Goal: Task Accomplishment & Management: Use online tool/utility

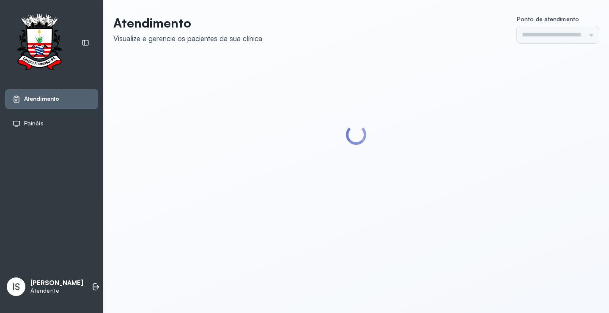
type input "******"
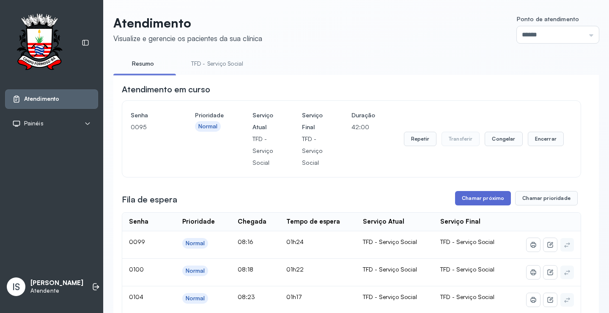
click at [475, 201] on button "Chamar próximo" at bounding box center [483, 198] width 56 height 14
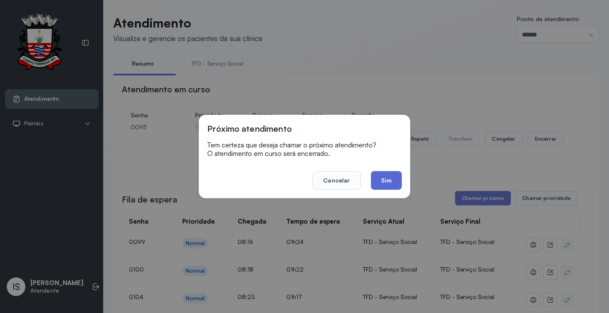
click at [388, 183] on button "Sim" at bounding box center [386, 180] width 31 height 19
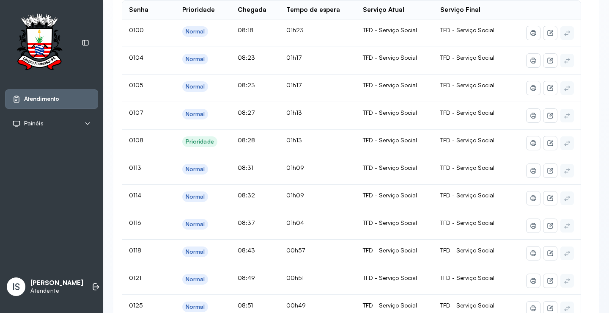
scroll to position [85, 0]
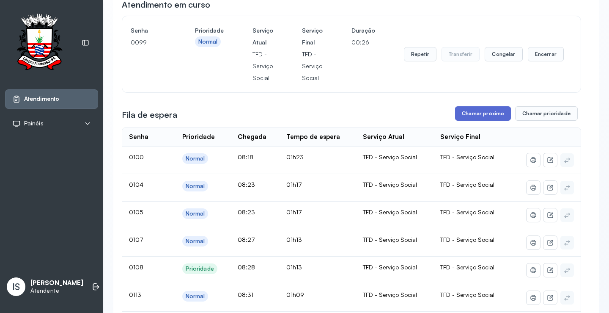
click at [469, 116] on button "Chamar próximo" at bounding box center [483, 113] width 56 height 14
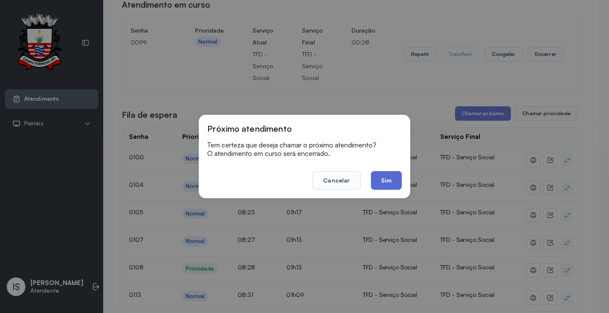
click at [393, 178] on button "Sim" at bounding box center [386, 180] width 31 height 19
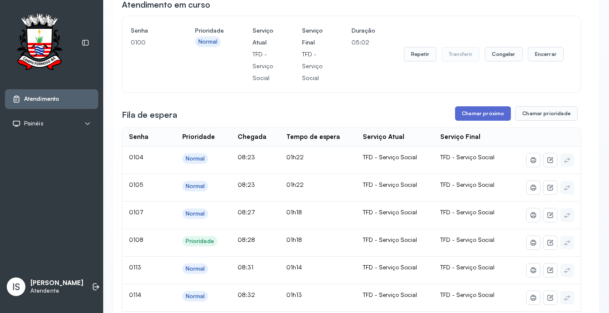
click at [493, 117] on button "Chamar próximo" at bounding box center [483, 113] width 56 height 14
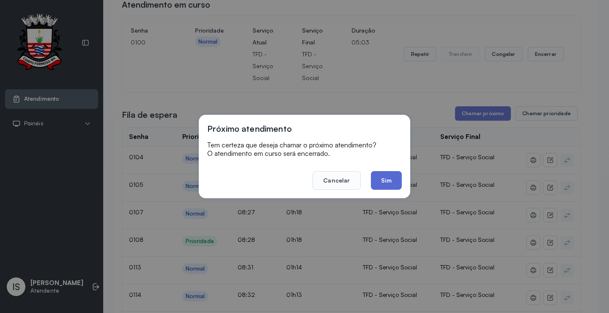
click at [378, 182] on button "Sim" at bounding box center [386, 180] width 31 height 19
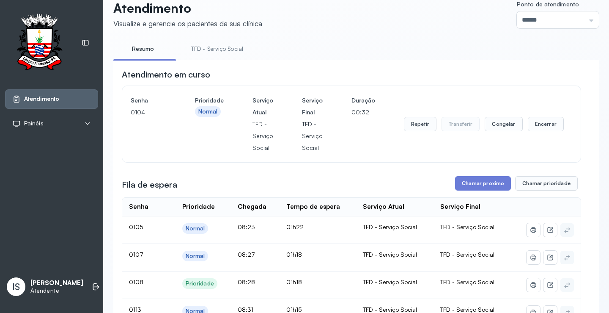
scroll to position [0, 0]
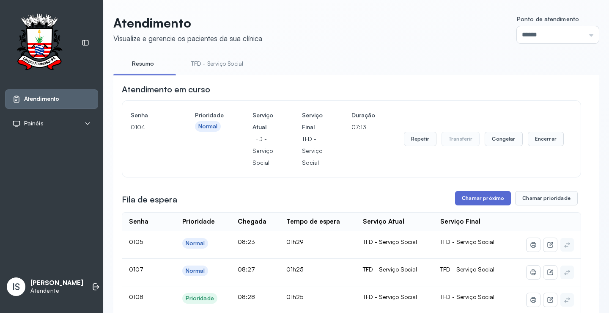
click at [481, 201] on button "Chamar próximo" at bounding box center [483, 198] width 56 height 14
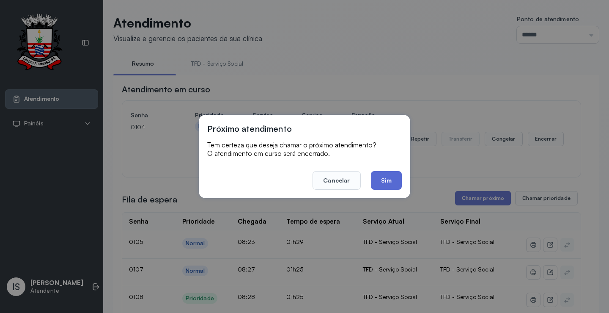
click at [391, 178] on button "Sim" at bounding box center [386, 180] width 31 height 19
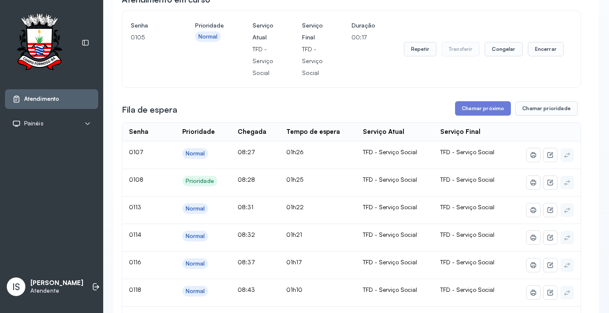
scroll to position [85, 0]
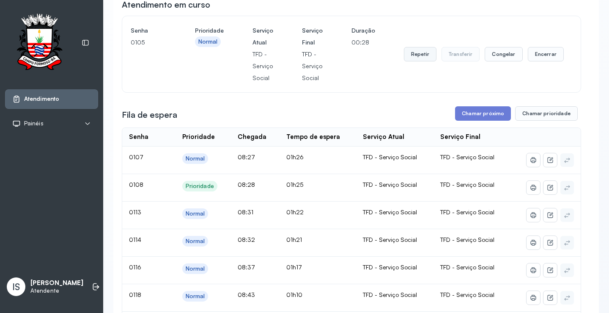
click at [421, 55] on button "Repetir" at bounding box center [420, 54] width 33 height 14
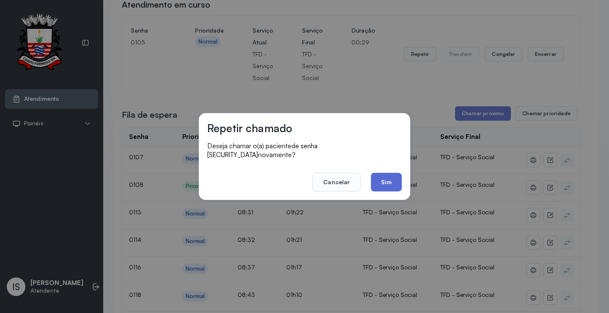
click at [380, 176] on button "Sim" at bounding box center [386, 182] width 31 height 19
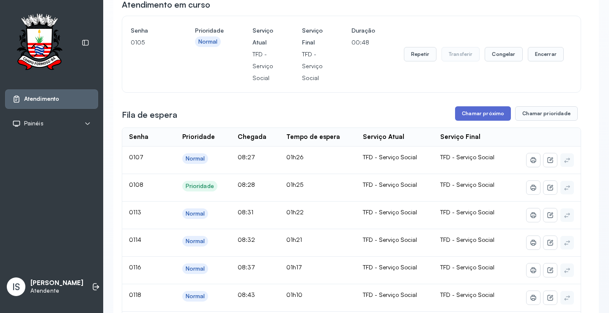
click at [486, 116] on button "Chamar próximo" at bounding box center [483, 113] width 56 height 14
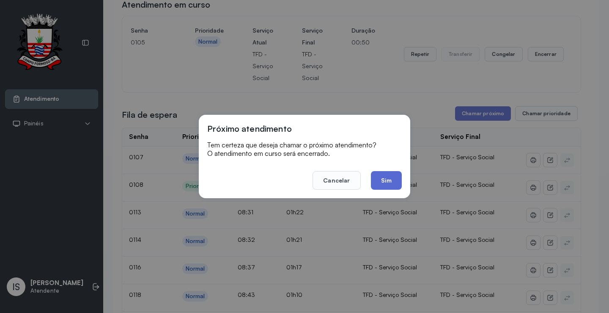
click at [388, 177] on button "Sim" at bounding box center [386, 180] width 31 height 19
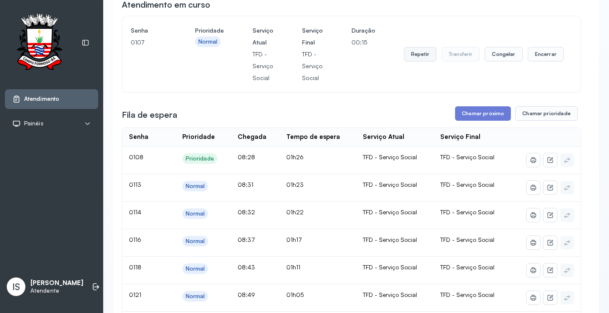
click at [417, 58] on button "Repetir" at bounding box center [420, 54] width 33 height 14
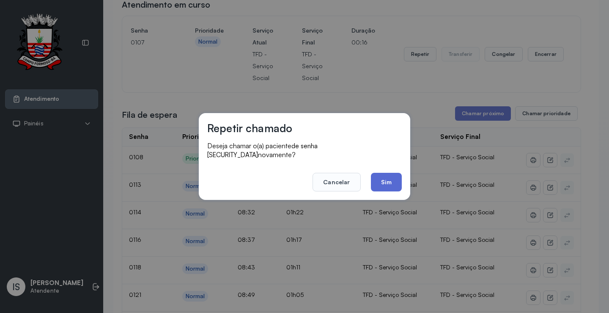
click at [388, 176] on button "Sim" at bounding box center [386, 182] width 31 height 19
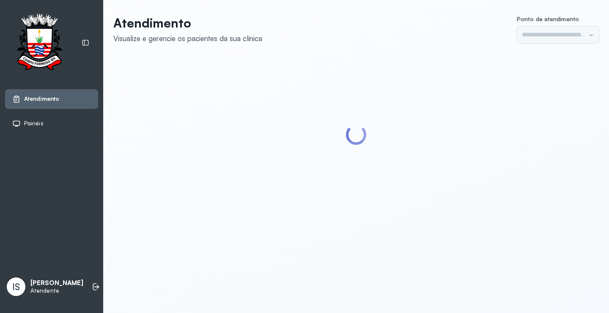
type input "******"
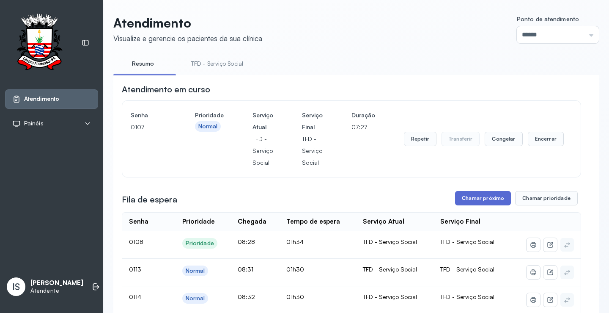
click at [468, 202] on button "Chamar próximo" at bounding box center [483, 198] width 56 height 14
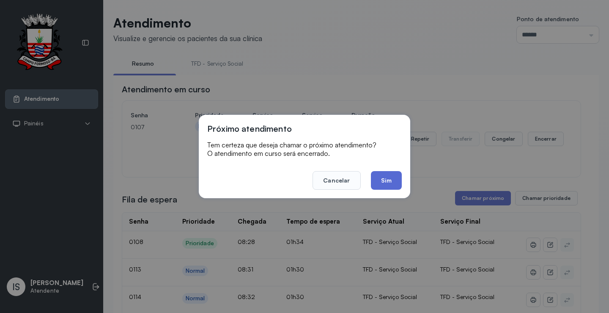
click at [384, 179] on button "Sim" at bounding box center [386, 180] width 31 height 19
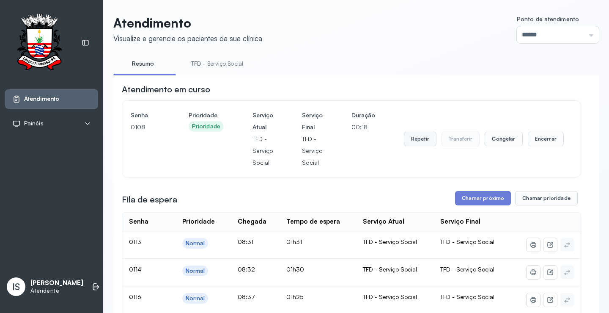
click at [415, 145] on button "Repetir" at bounding box center [420, 139] width 33 height 14
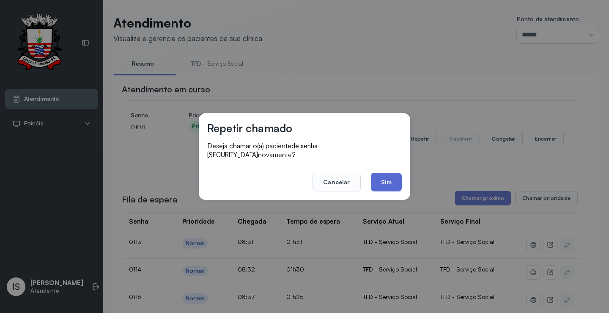
click at [393, 179] on button "Sim" at bounding box center [386, 182] width 31 height 19
